Goal: Navigation & Orientation: Find specific page/section

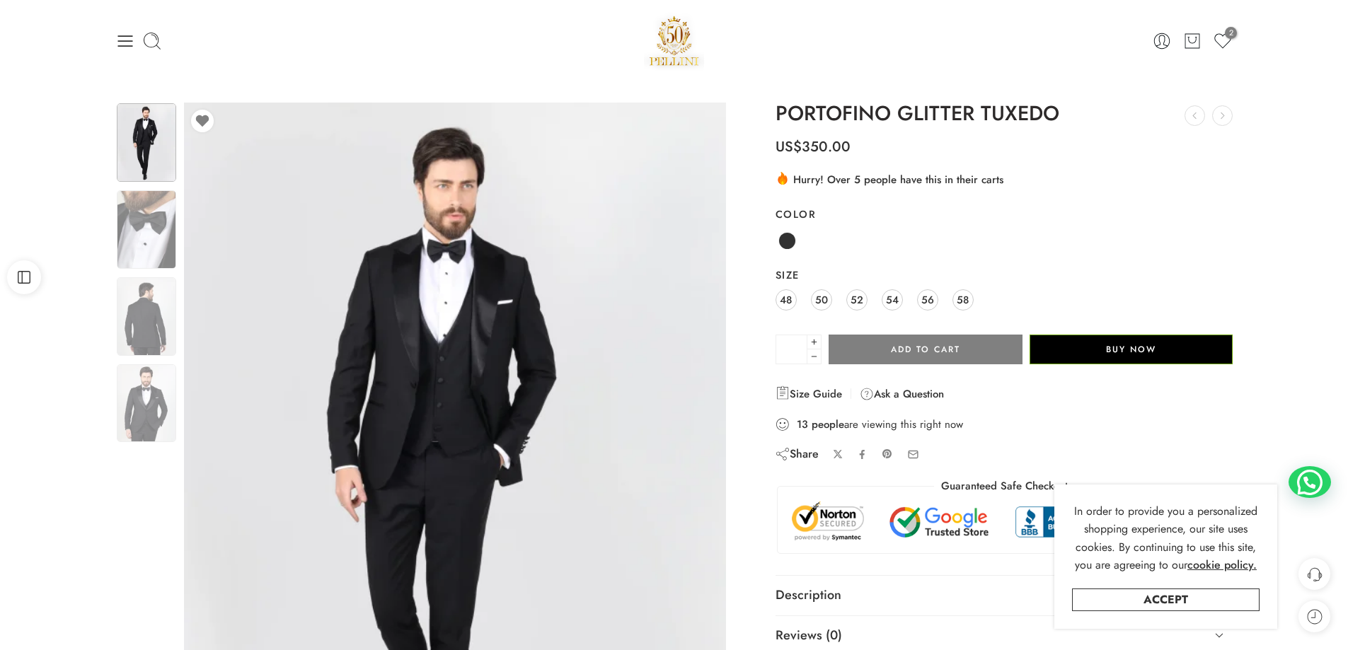
click at [521, 54] on div at bounding box center [674, 41] width 373 height 60
click at [683, 38] on img at bounding box center [674, 41] width 61 height 60
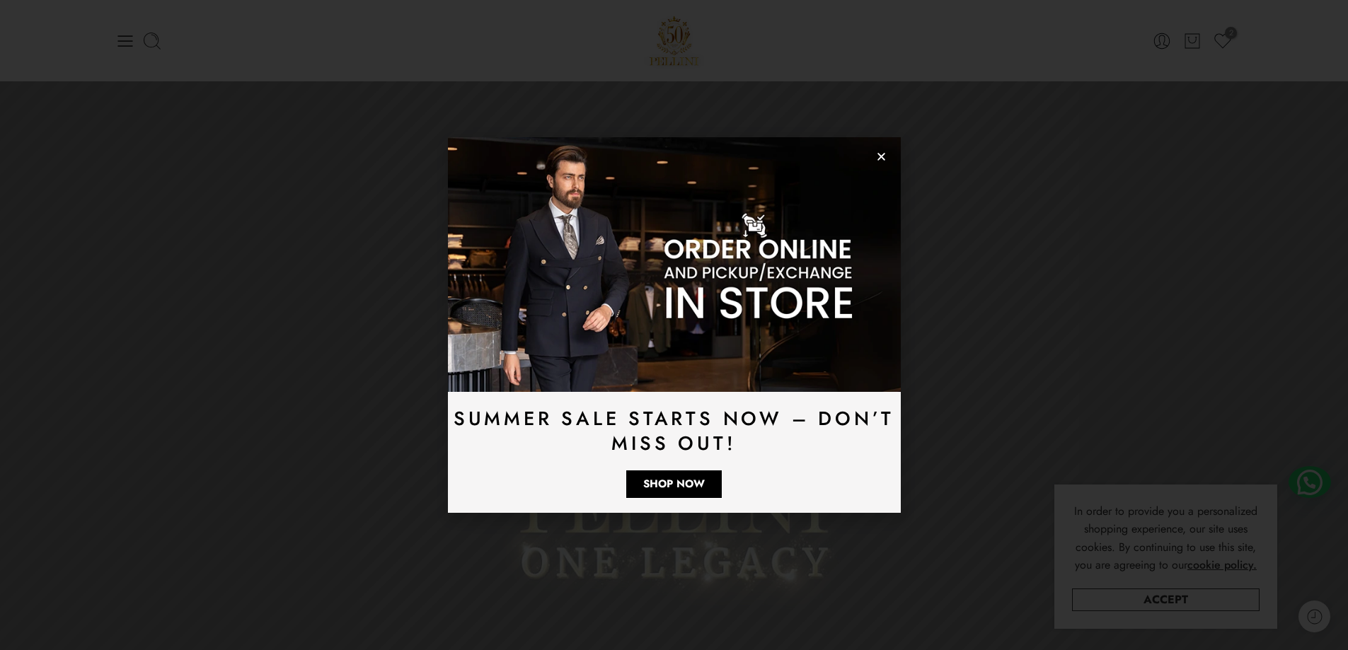
click at [882, 161] on icon "Close" at bounding box center [881, 156] width 11 height 11
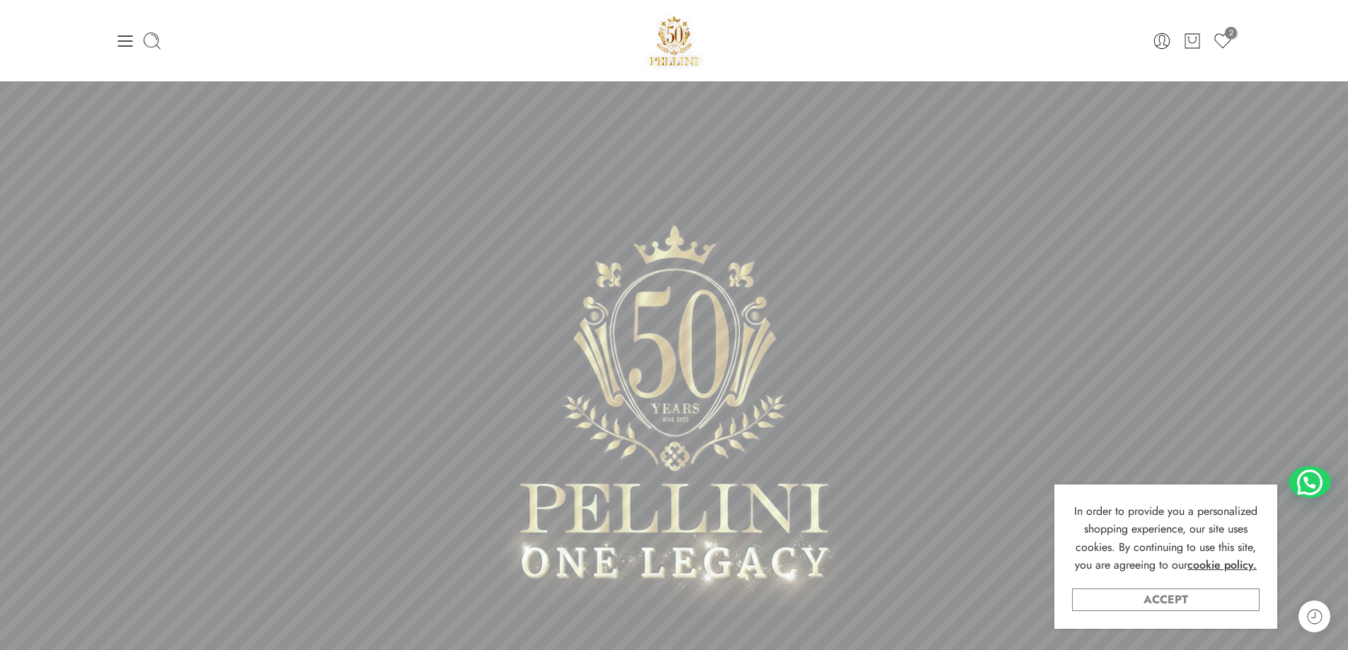
click at [1150, 606] on link "Accept" at bounding box center [1166, 600] width 188 height 23
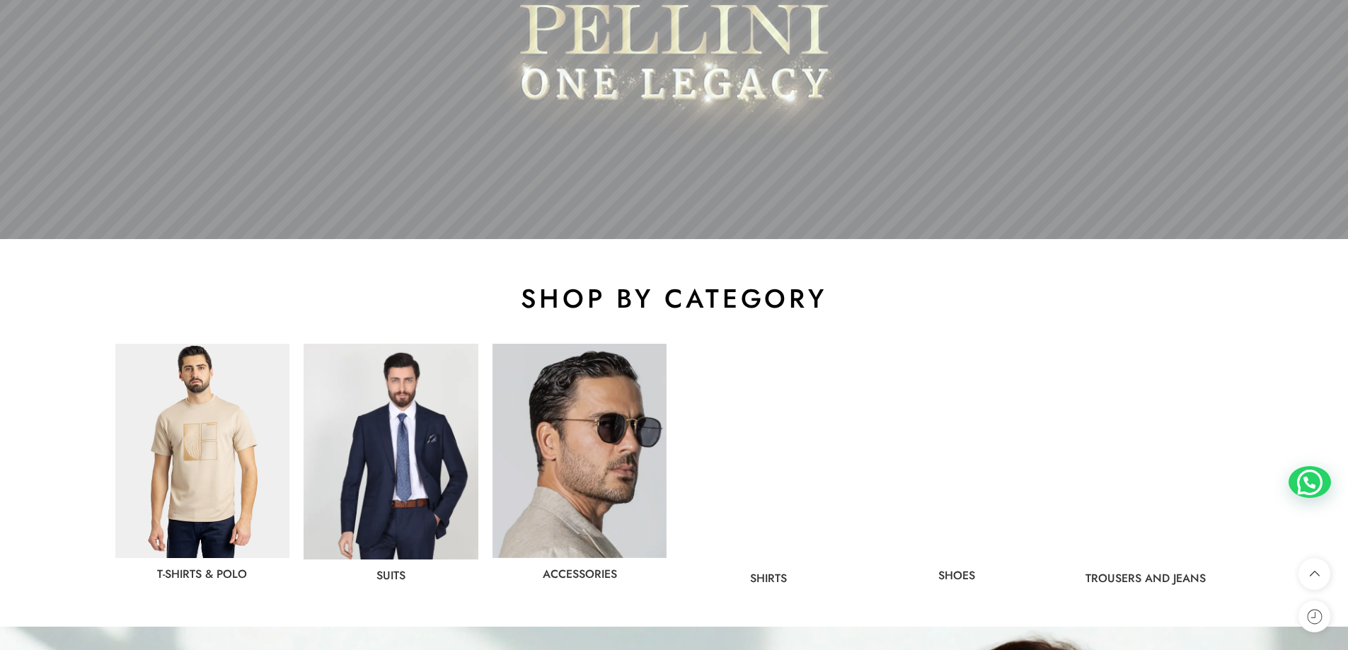
scroll to position [708, 0]
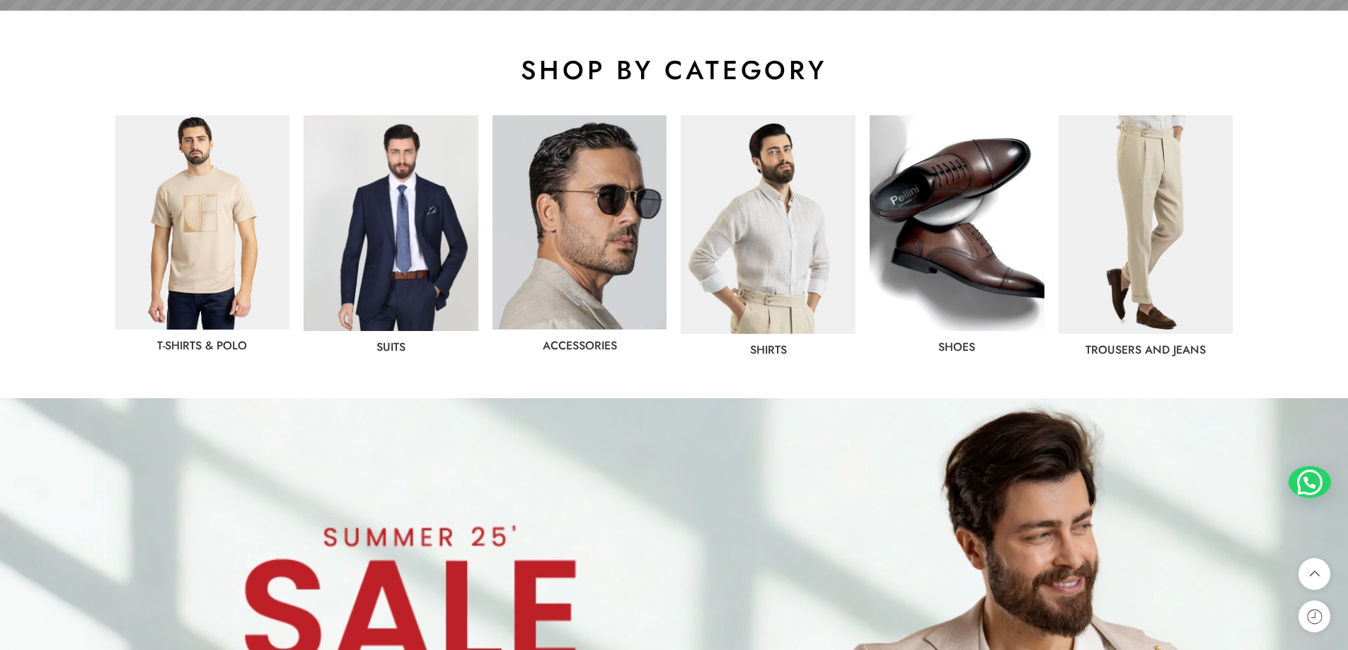
click at [599, 219] on img at bounding box center [579, 222] width 175 height 214
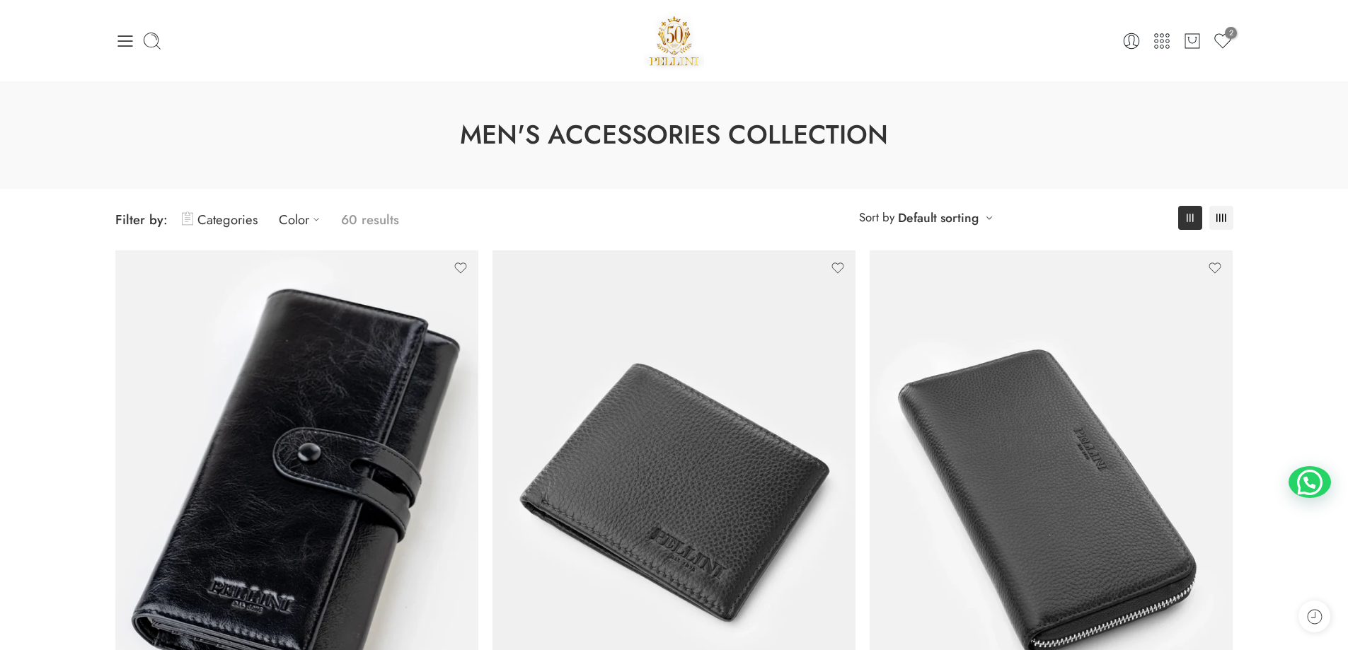
click at [27, 113] on div "Men's Accessories Collection" at bounding box center [674, 135] width 1348 height 108
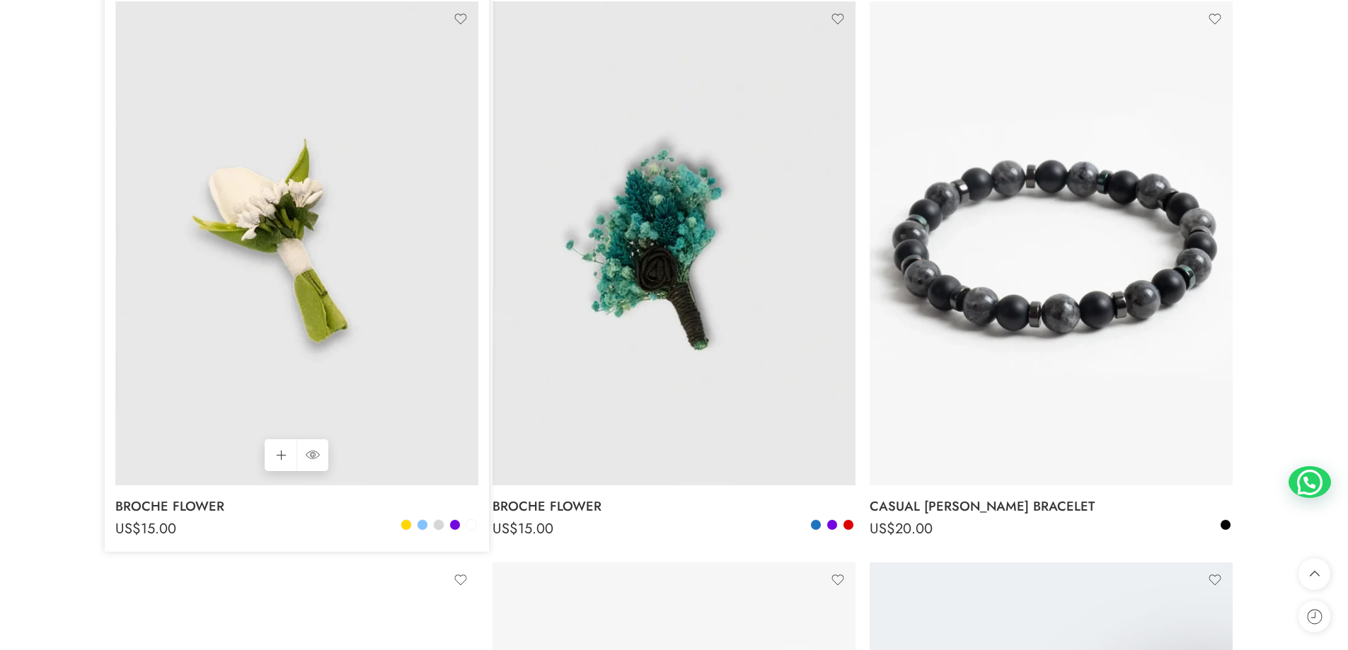
scroll to position [2547, 0]
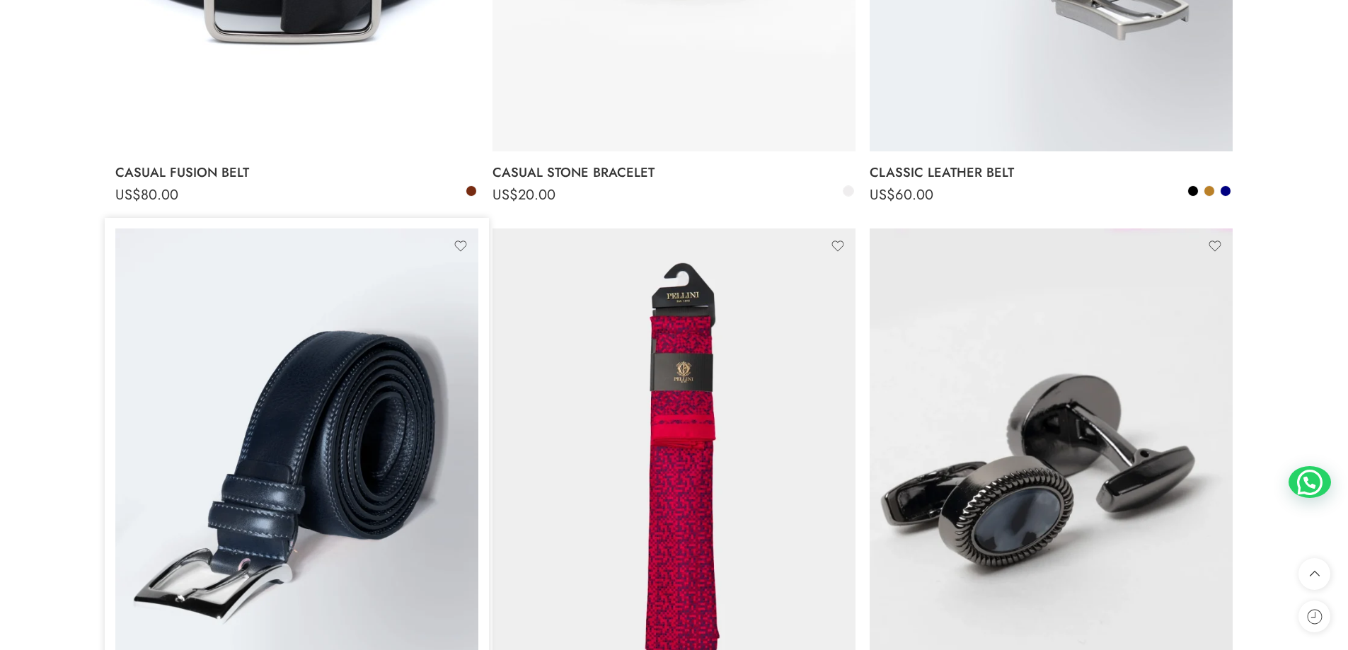
scroll to position [3679, 0]
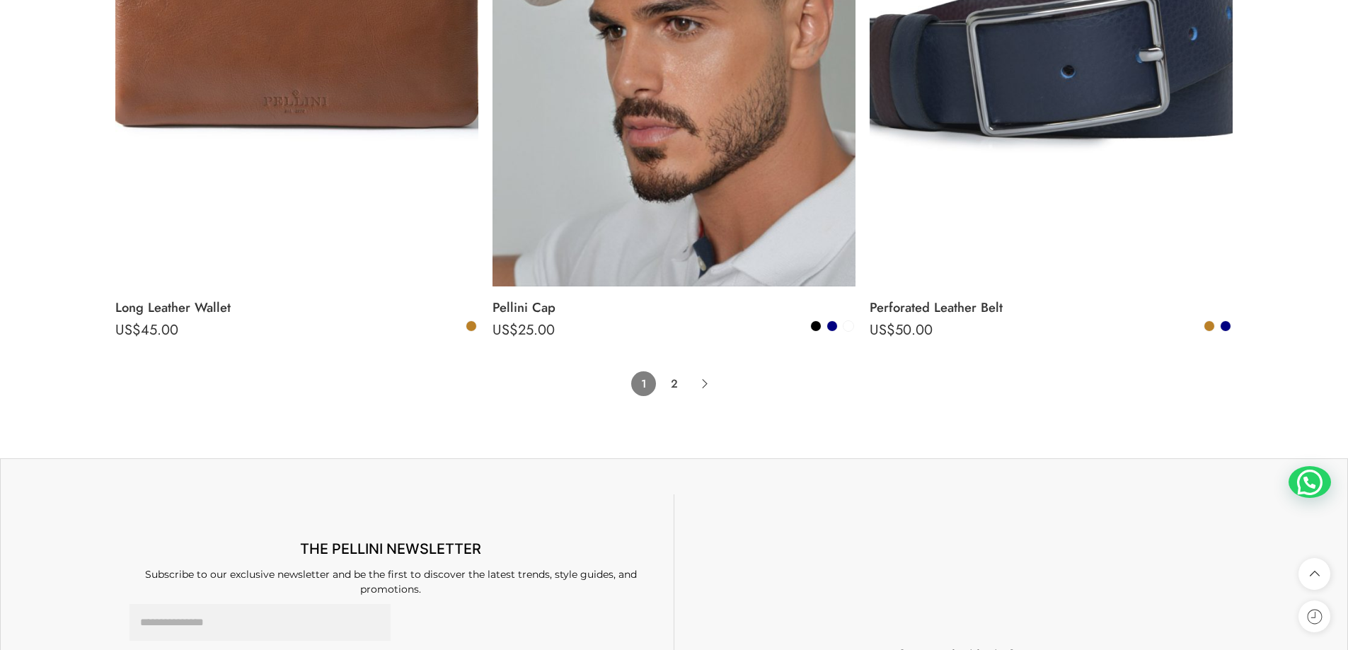
scroll to position [11392, 0]
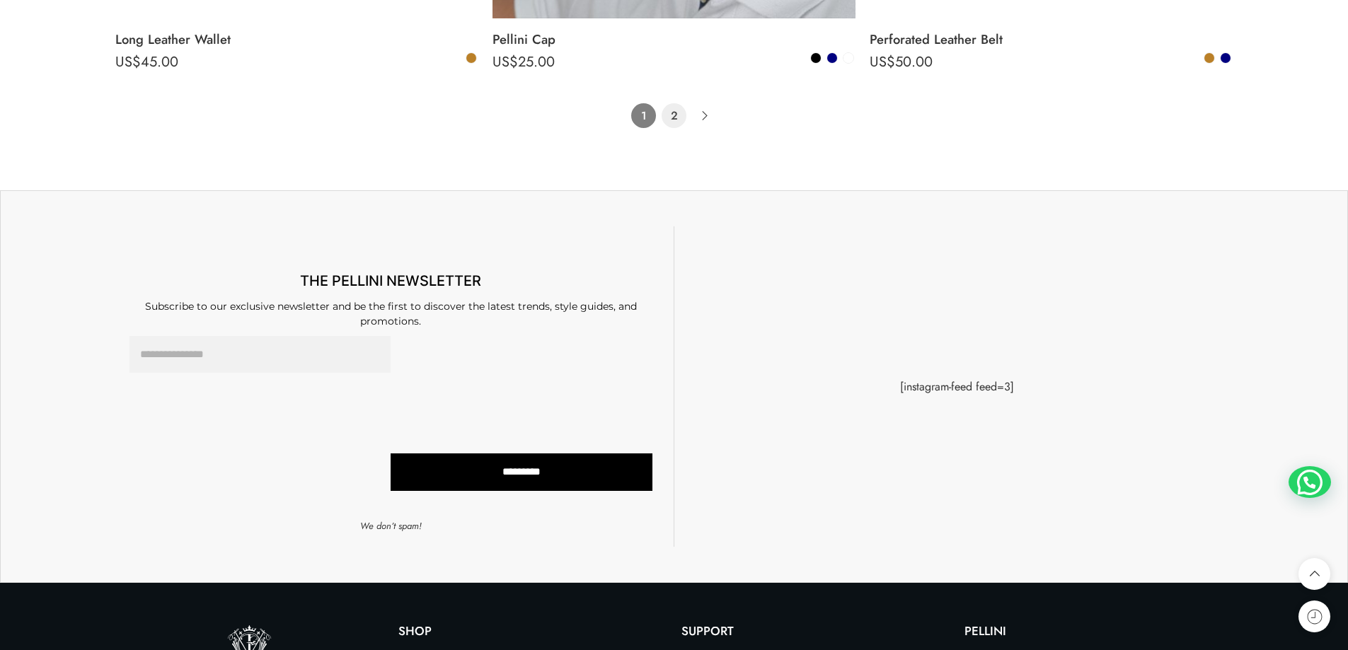
click at [676, 115] on link "2" at bounding box center [674, 115] width 25 height 25
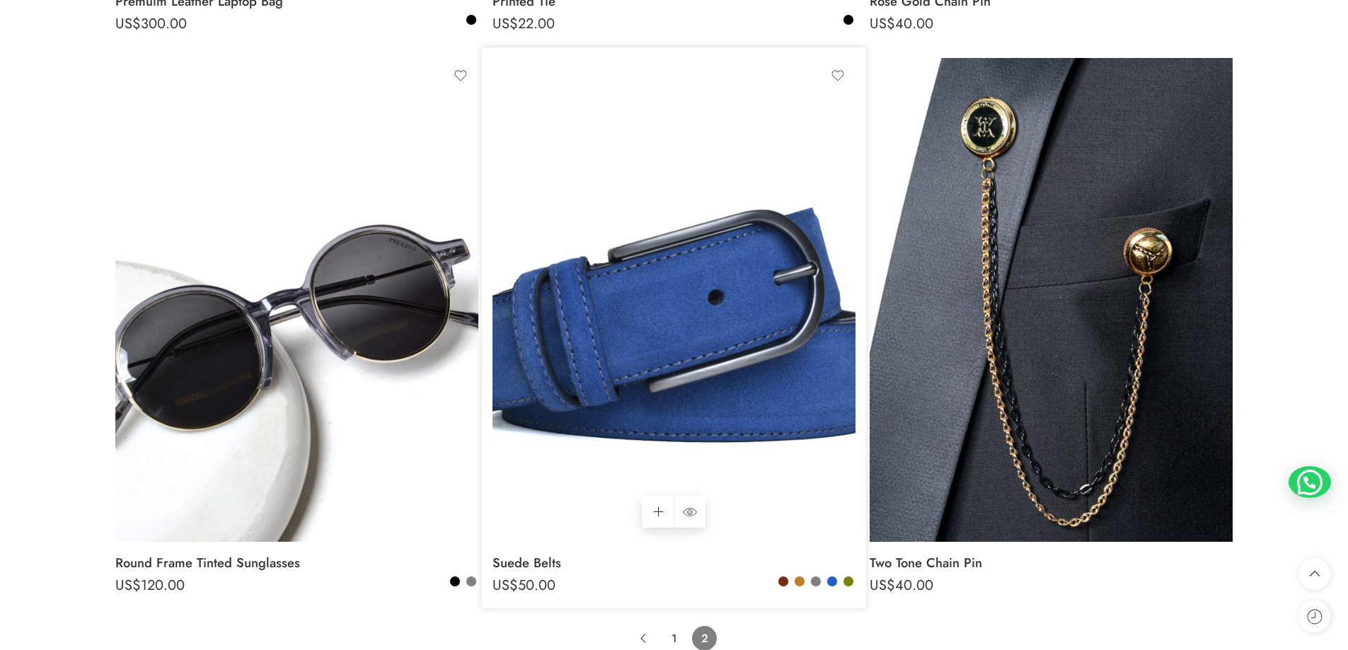
scroll to position [960, 0]
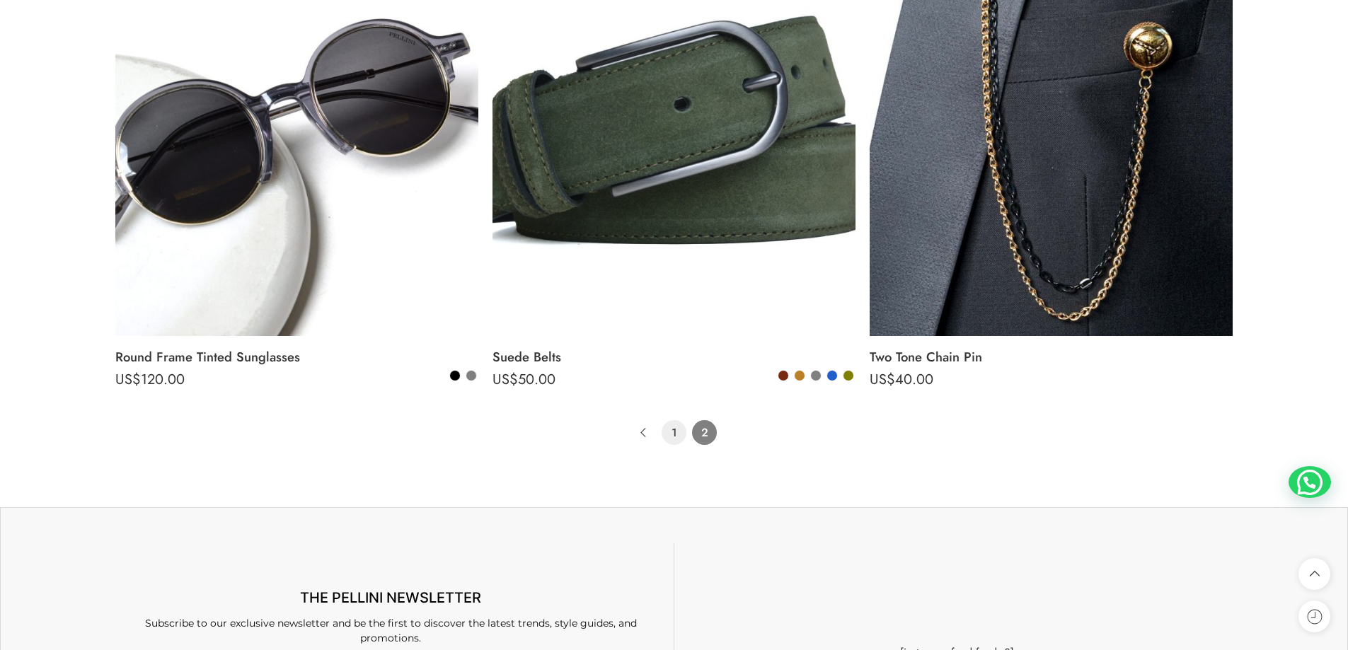
click at [677, 428] on link "1" at bounding box center [674, 432] width 25 height 25
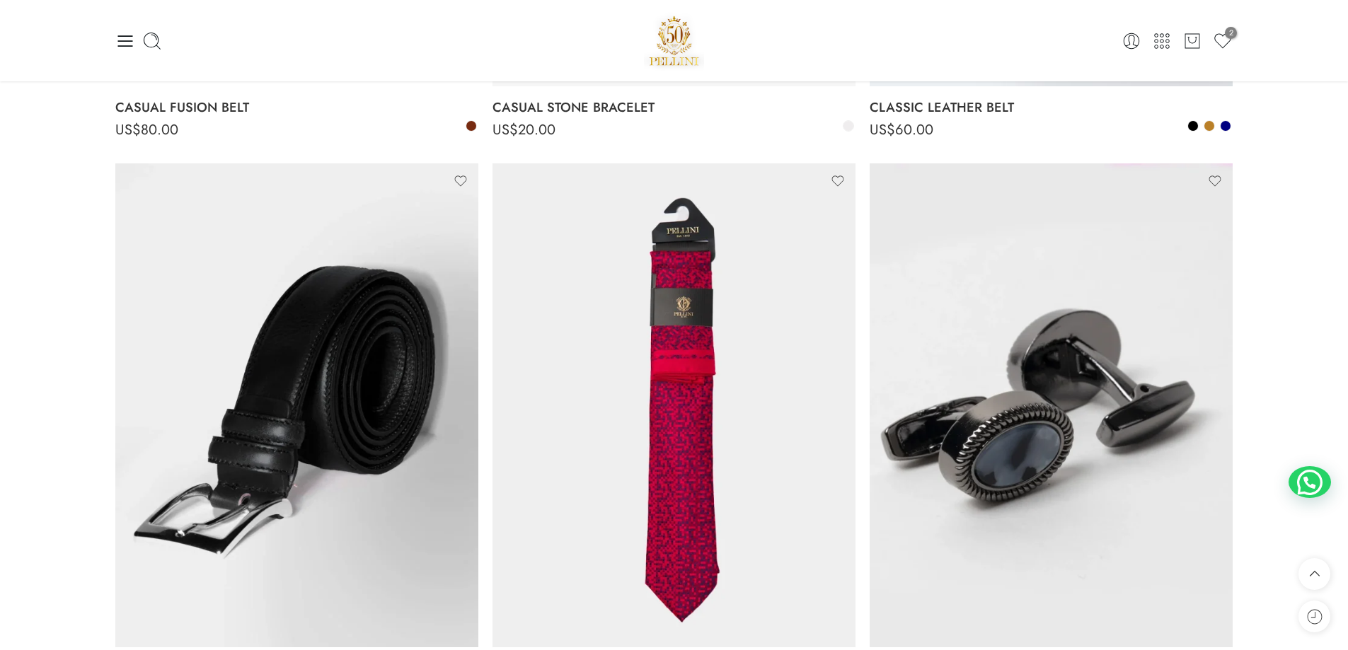
scroll to position [3366, 0]
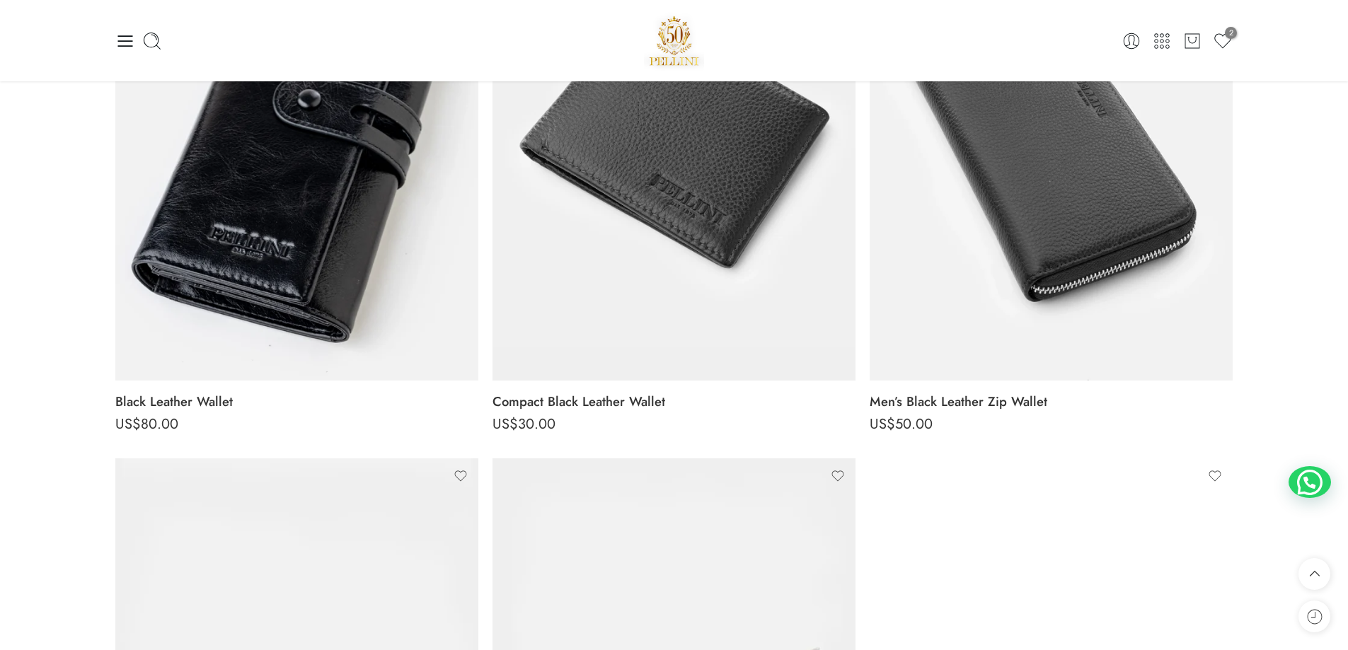
scroll to position [0, 0]
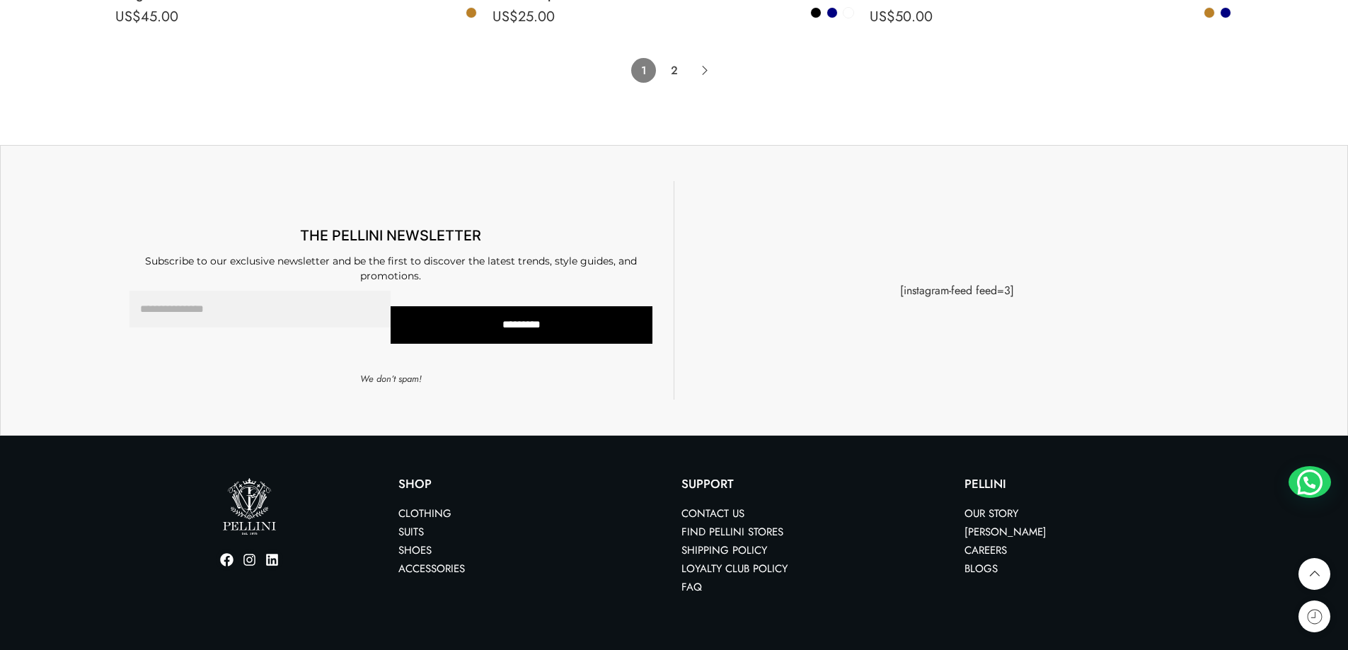
scroll to position [11462, 0]
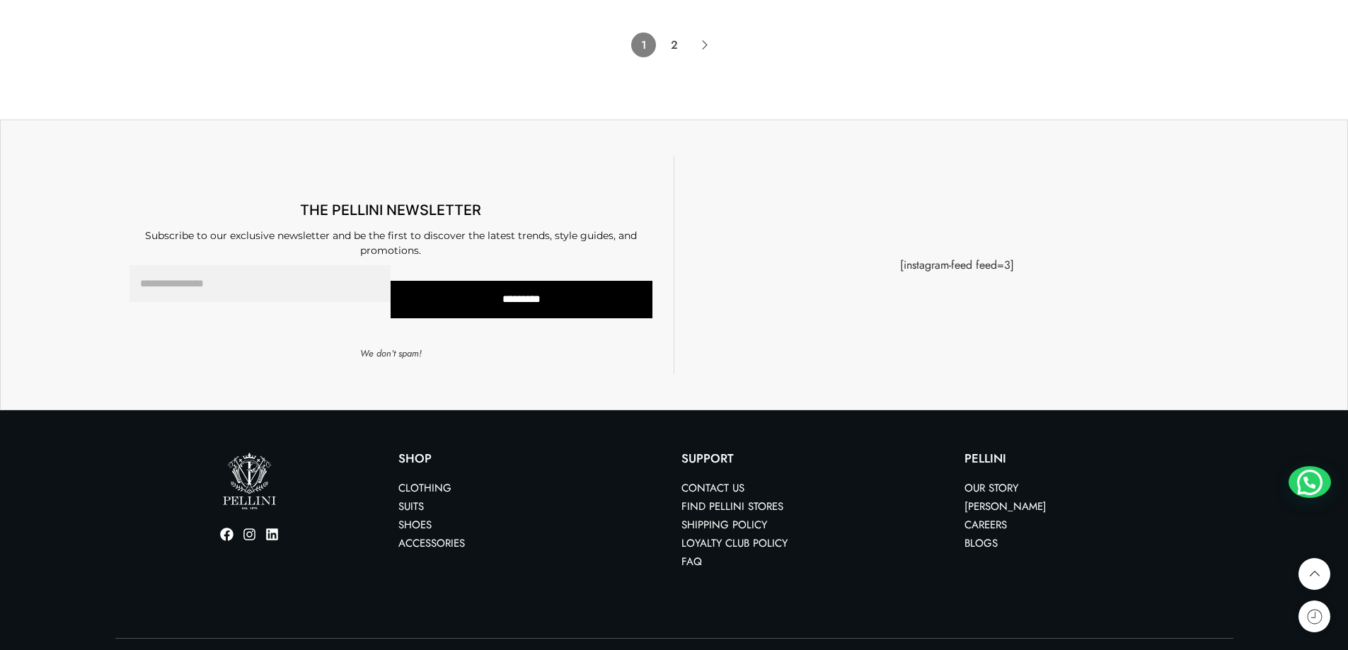
click at [417, 522] on link "Shoes" at bounding box center [414, 525] width 33 height 16
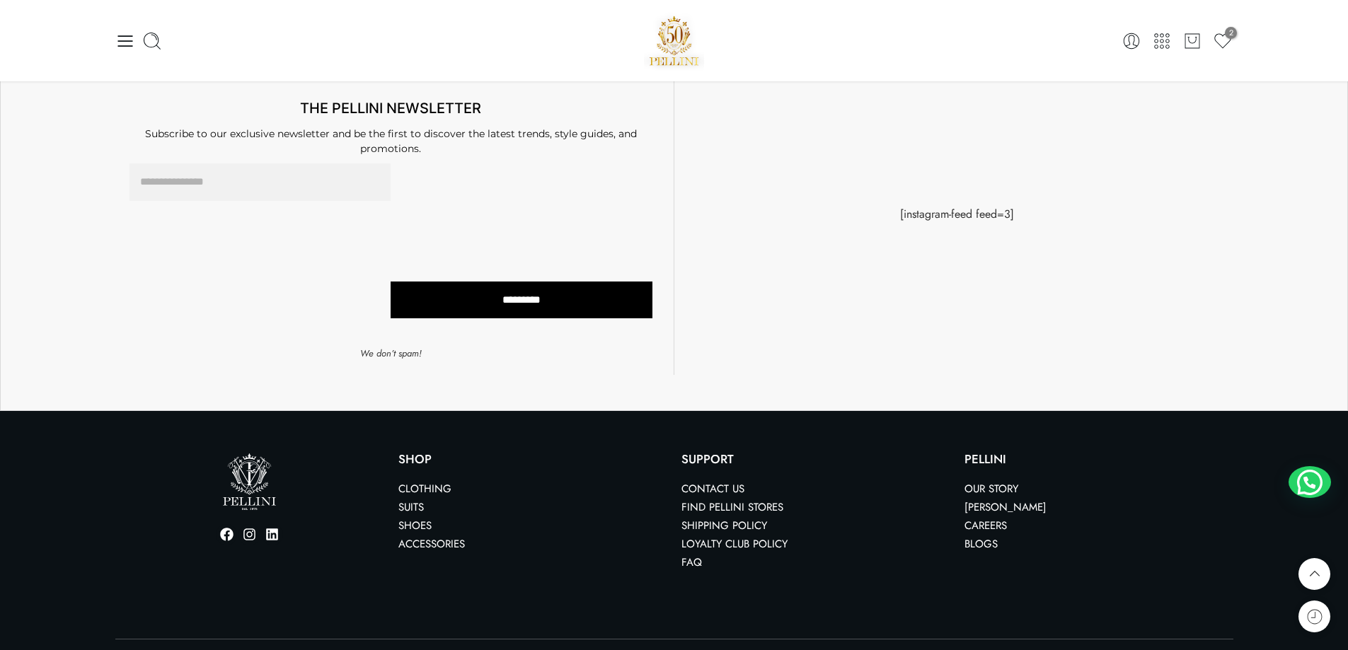
scroll to position [7160, 0]
